Goal: Task Accomplishment & Management: Manage account settings

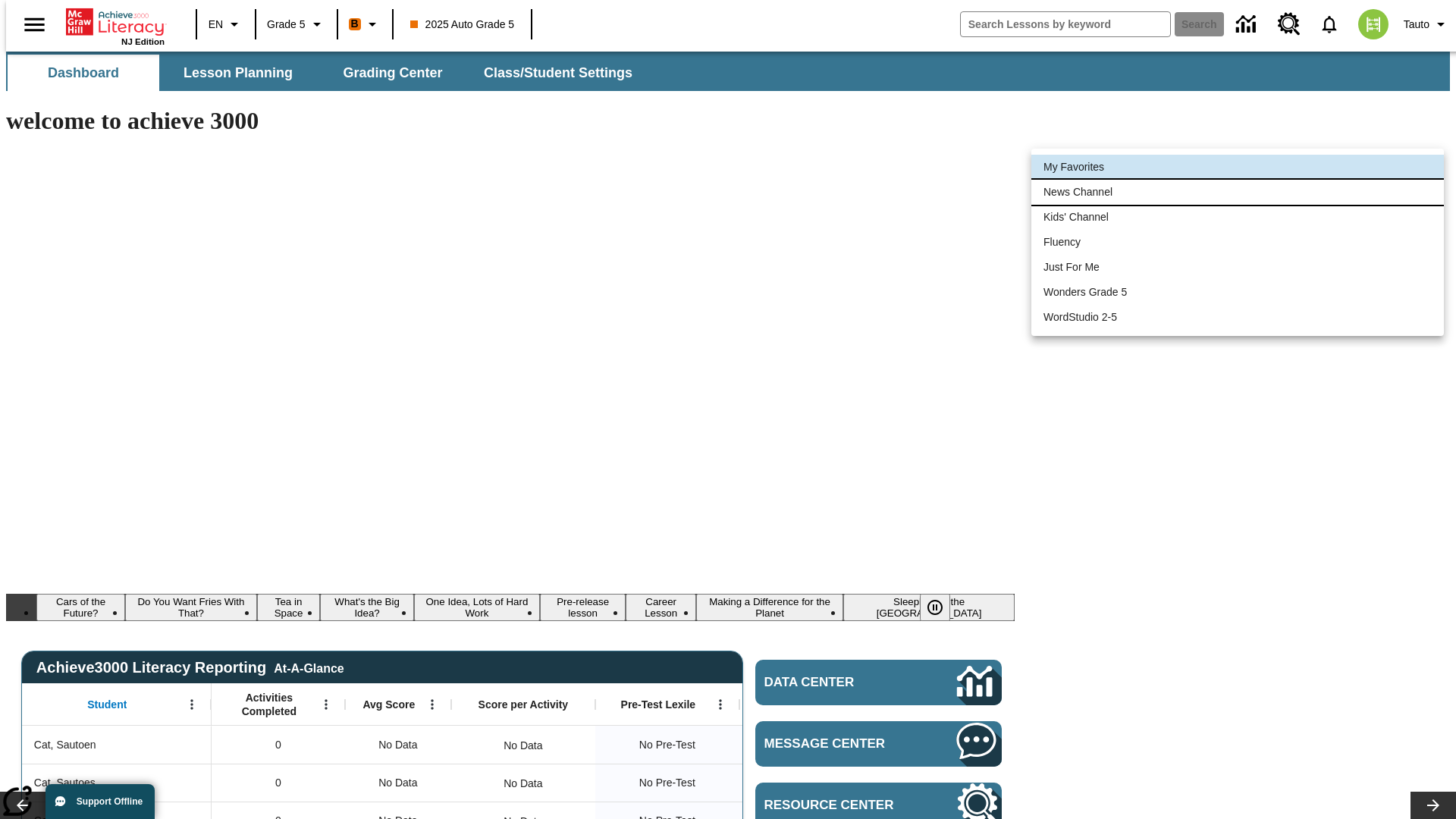
click at [1237, 192] on li "News Channel" at bounding box center [1237, 193] width 413 height 25
type input "120"
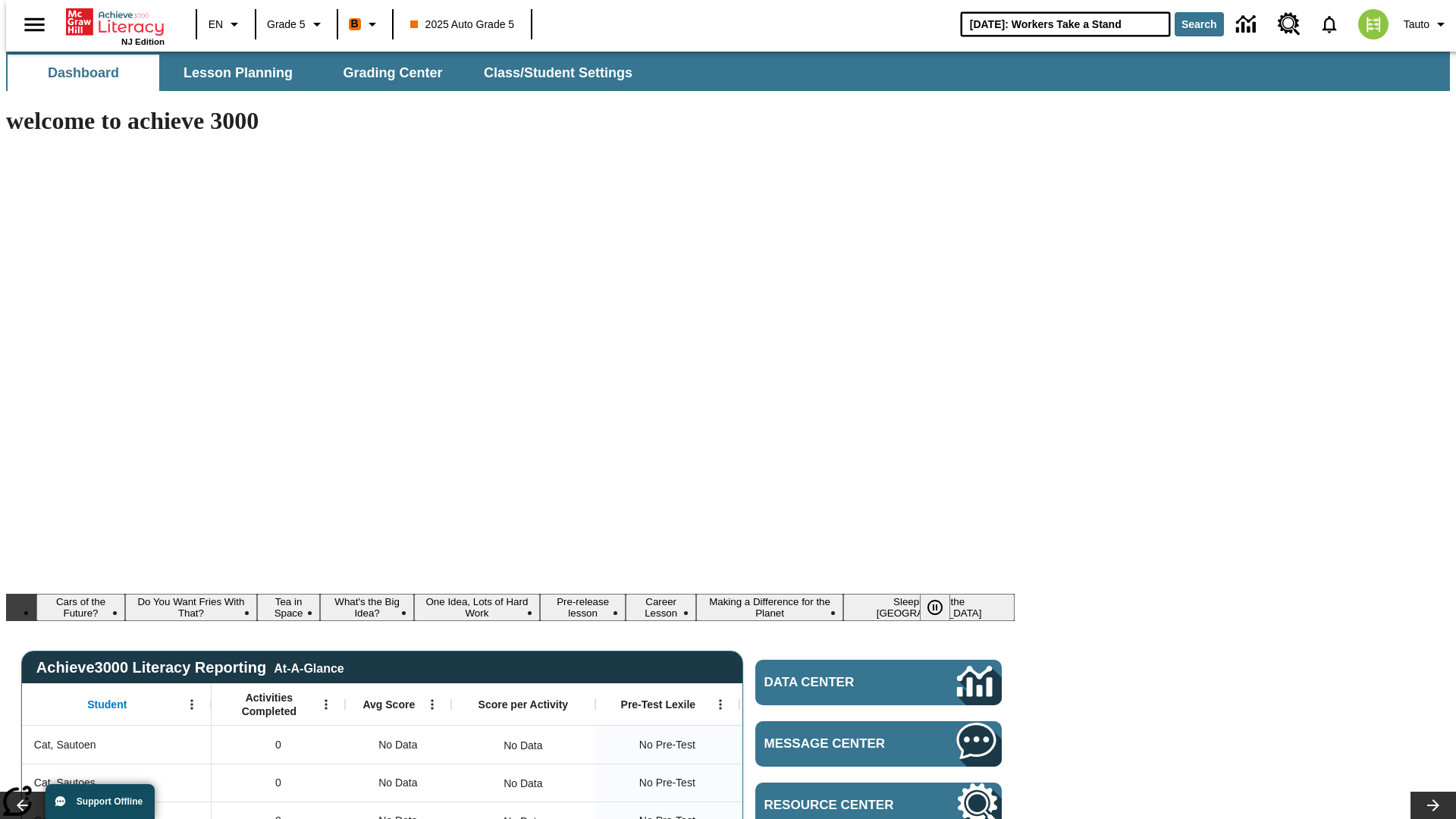
type input "[DATE]: Workers Take a Stand"
click at [1189, 24] on button "Search" at bounding box center [1199, 23] width 50 height 24
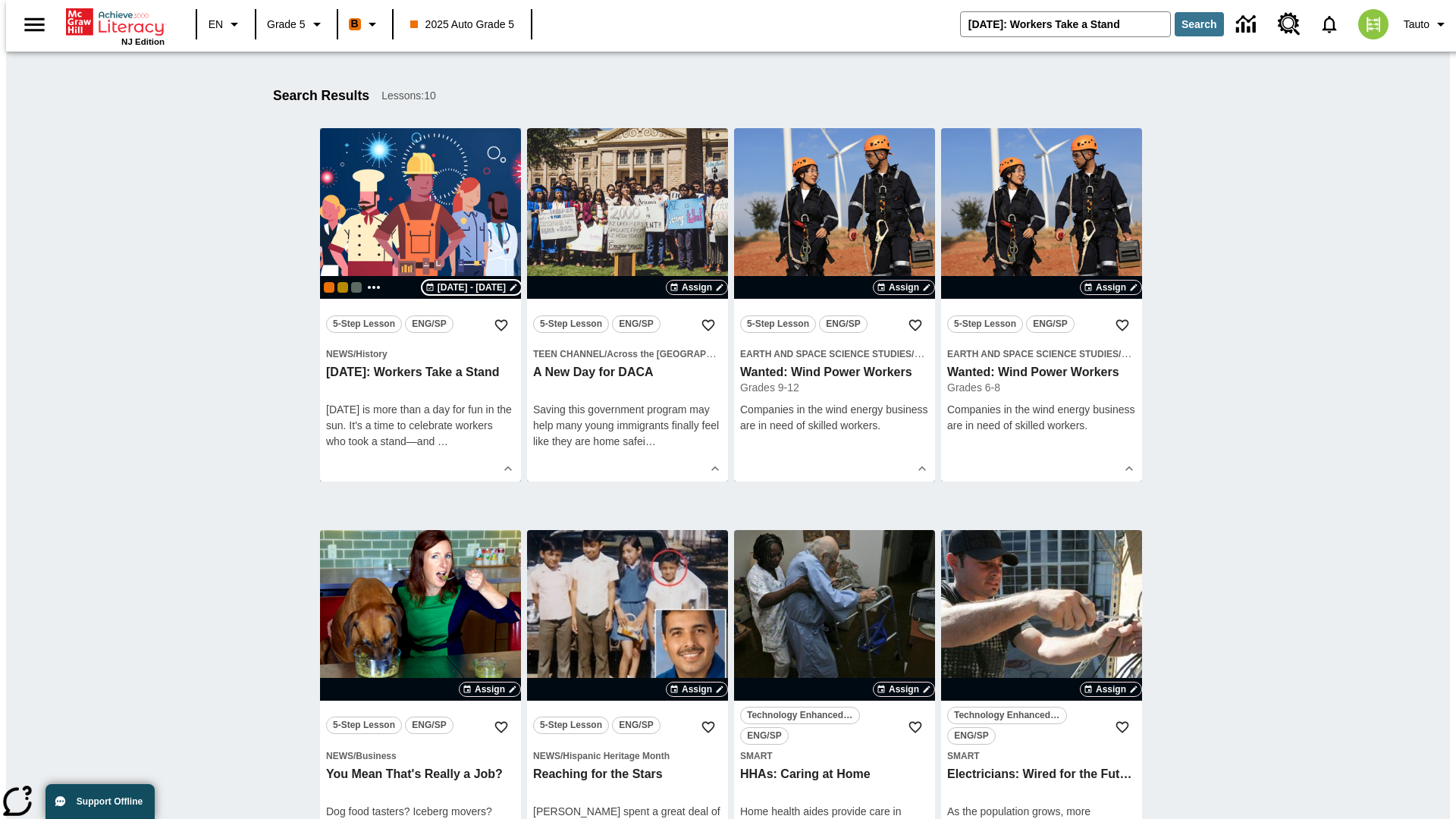
click at [473, 287] on span "[DATE] - [DATE]" at bounding box center [471, 287] width 68 height 14
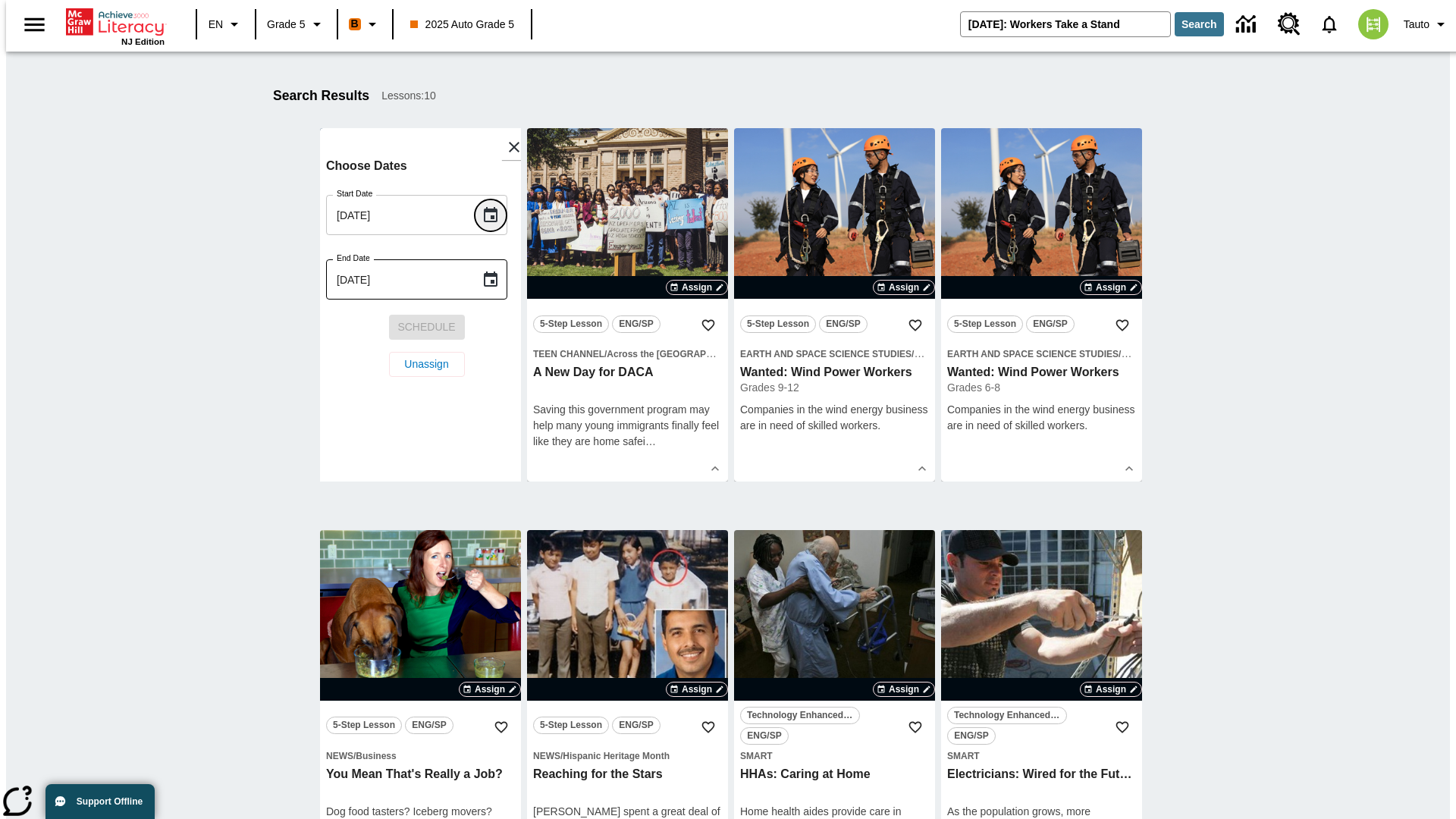
click at [495, 214] on icon "Choose date, selected date is Oct 2, 2025" at bounding box center [491, 215] width 14 height 16
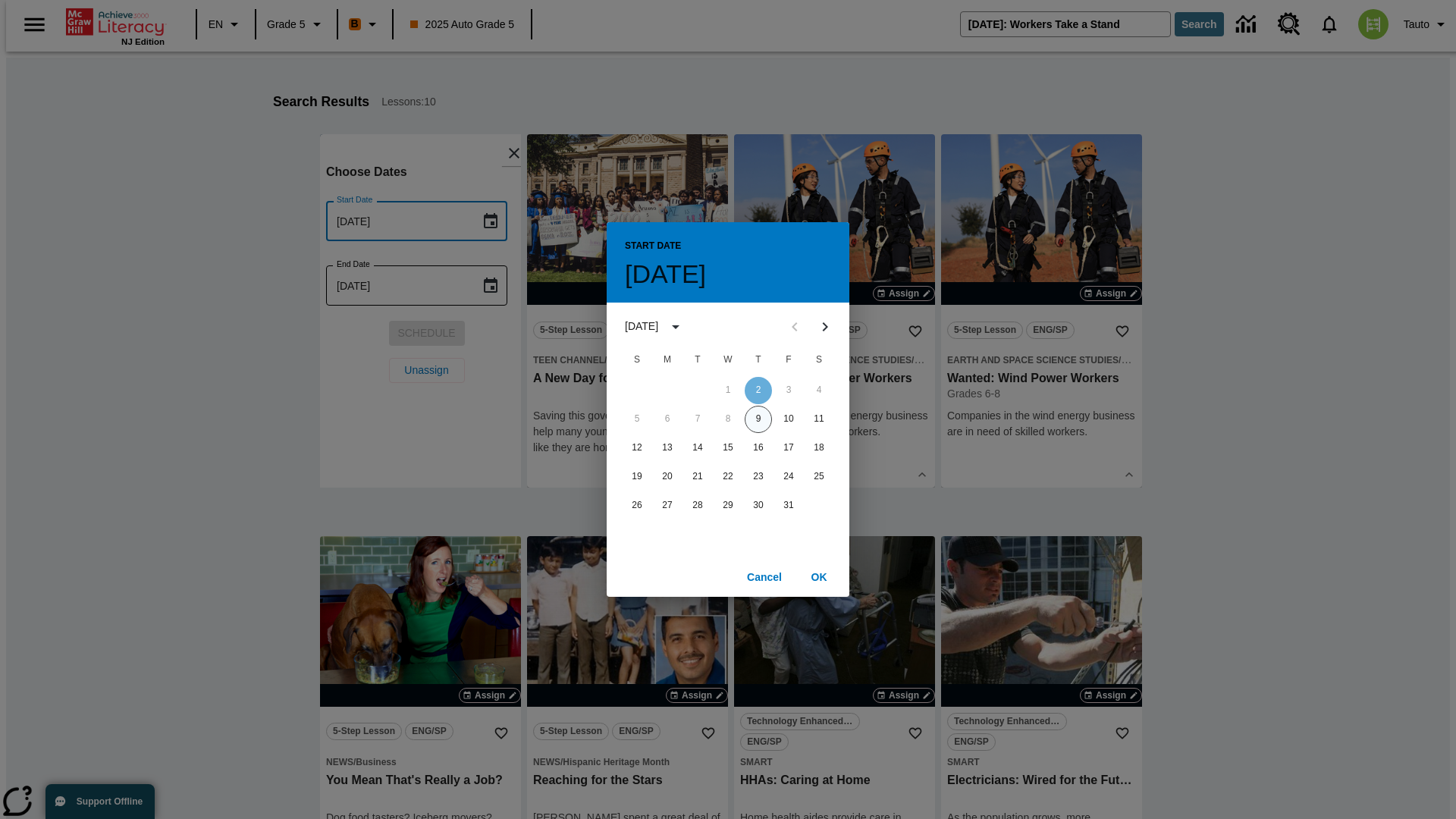
click at [758, 419] on button "9" at bounding box center [758, 420] width 27 height 27
click at [819, 577] on button "OK" at bounding box center [819, 577] width 49 height 28
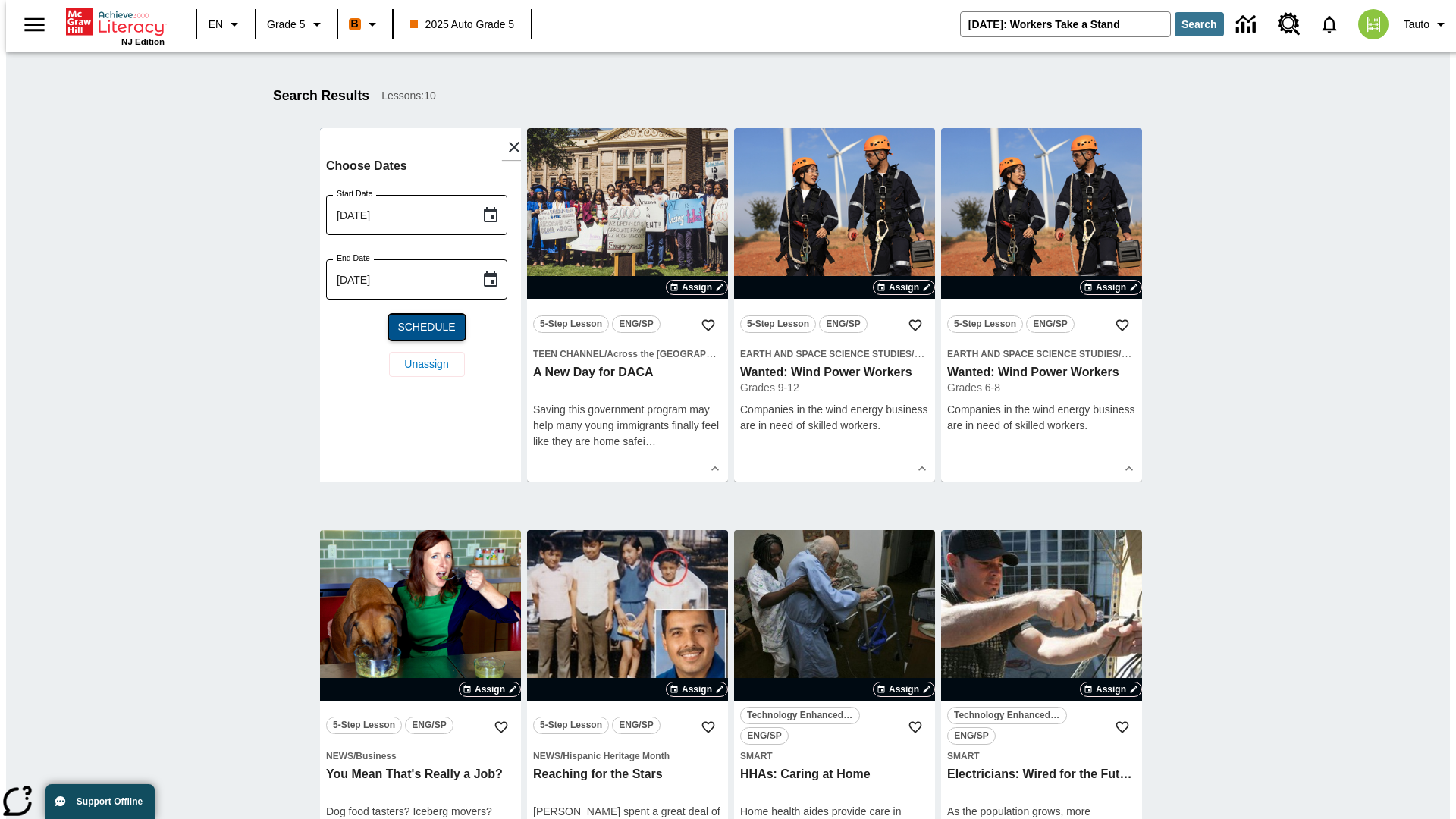
click at [420, 327] on span "Schedule" at bounding box center [425, 327] width 57 height 16
